Goal: Task Accomplishment & Management: Use online tool/utility

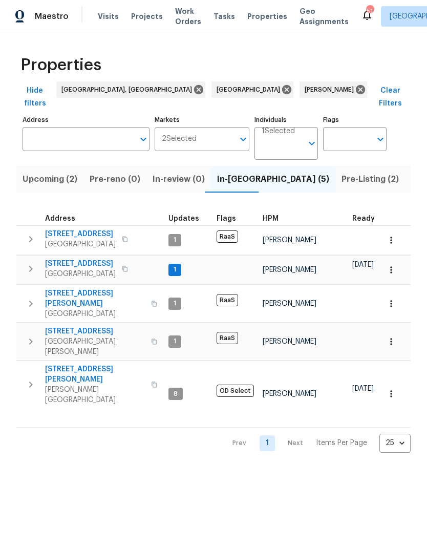
click at [49, 128] on input "Address" at bounding box center [79, 139] width 112 height 24
type input "7741"
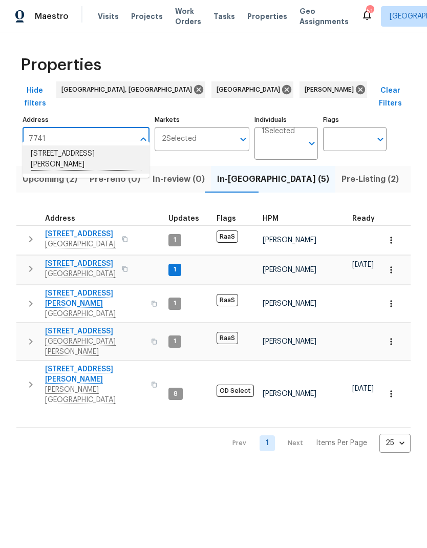
click at [43, 161] on li "[STREET_ADDRESS][PERSON_NAME]" at bounding box center [86, 160] width 127 height 28
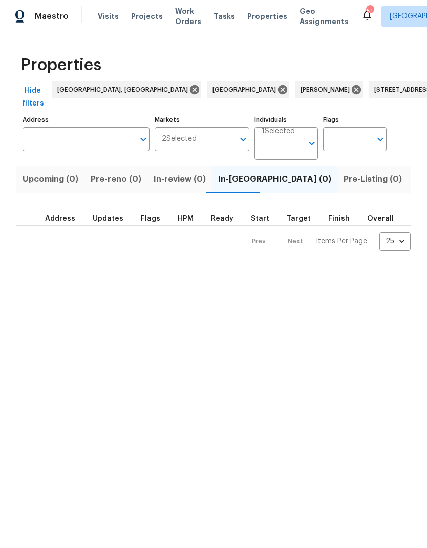
type input "[STREET_ADDRESS][PERSON_NAME]"
click at [415, 181] on span "Listed (1)" at bounding box center [433, 179] width 37 height 14
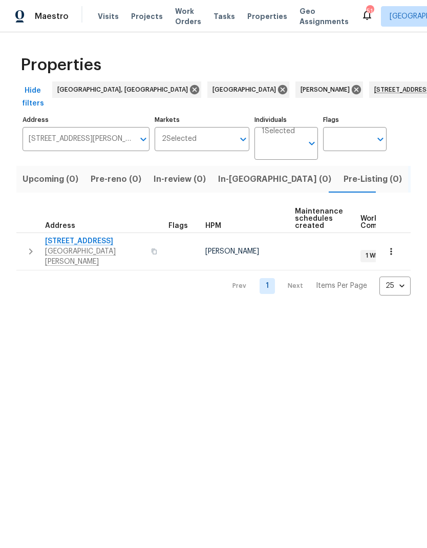
click at [68, 246] on span "7741 Forest Trl Apt 7" at bounding box center [95, 241] width 100 height 10
click at [28, 246] on icon "button" at bounding box center [31, 252] width 12 height 12
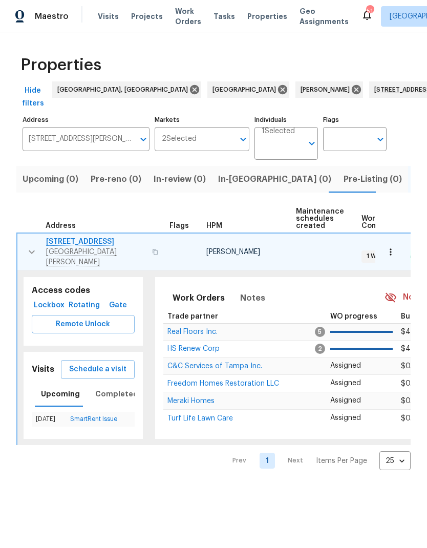
click at [80, 364] on span "Schedule a visit" at bounding box center [97, 369] width 57 height 13
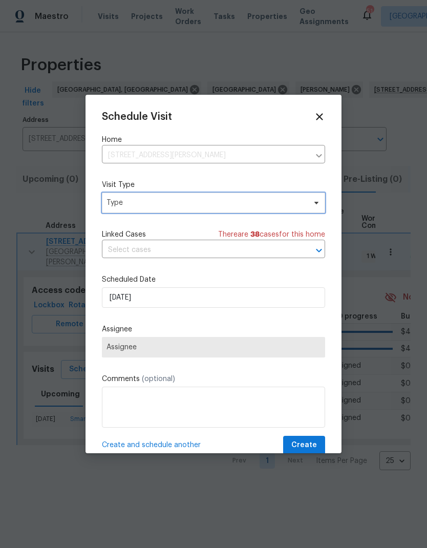
click at [115, 208] on span "Type" at bounding box center [206, 203] width 199 height 10
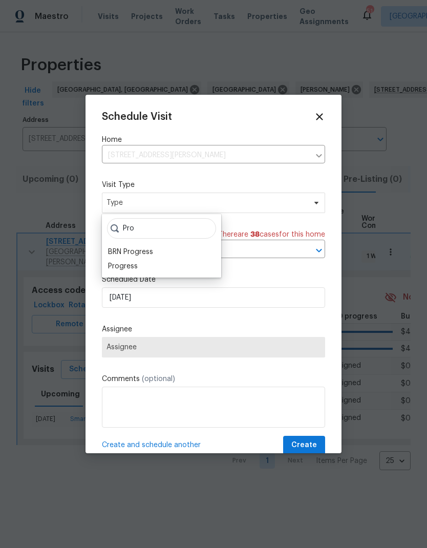
type input "Pro"
click at [115, 264] on div "Progress" at bounding box center [123, 266] width 30 height 10
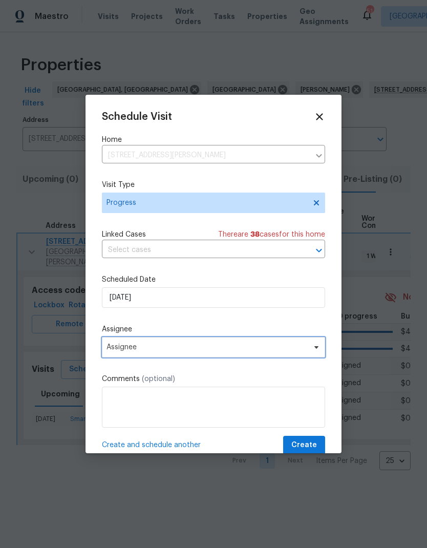
click at [117, 352] on span "Assignee" at bounding box center [207, 347] width 201 height 8
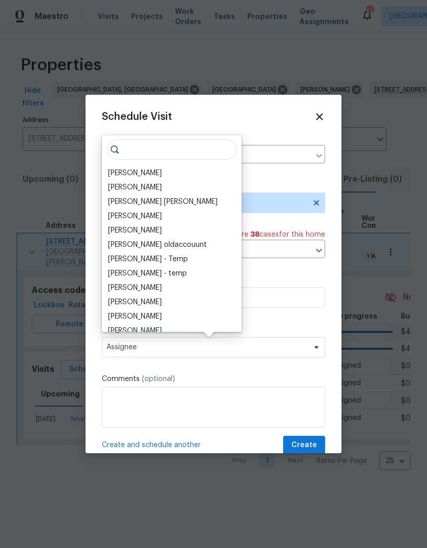
click at [114, 171] on div "[PERSON_NAME]" at bounding box center [135, 173] width 54 height 10
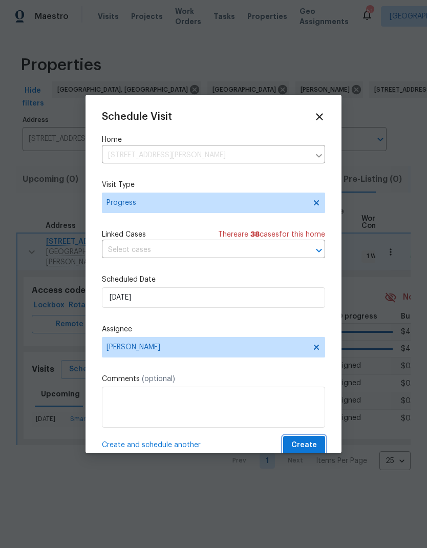
click at [312, 445] on span "Create" at bounding box center [305, 445] width 26 height 13
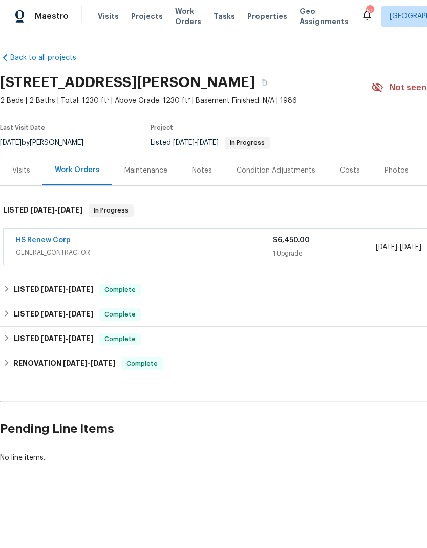
click at [27, 243] on link "HS Renew Corp" at bounding box center [43, 240] width 55 height 7
